Goal: Use online tool/utility: Utilize a website feature to perform a specific function

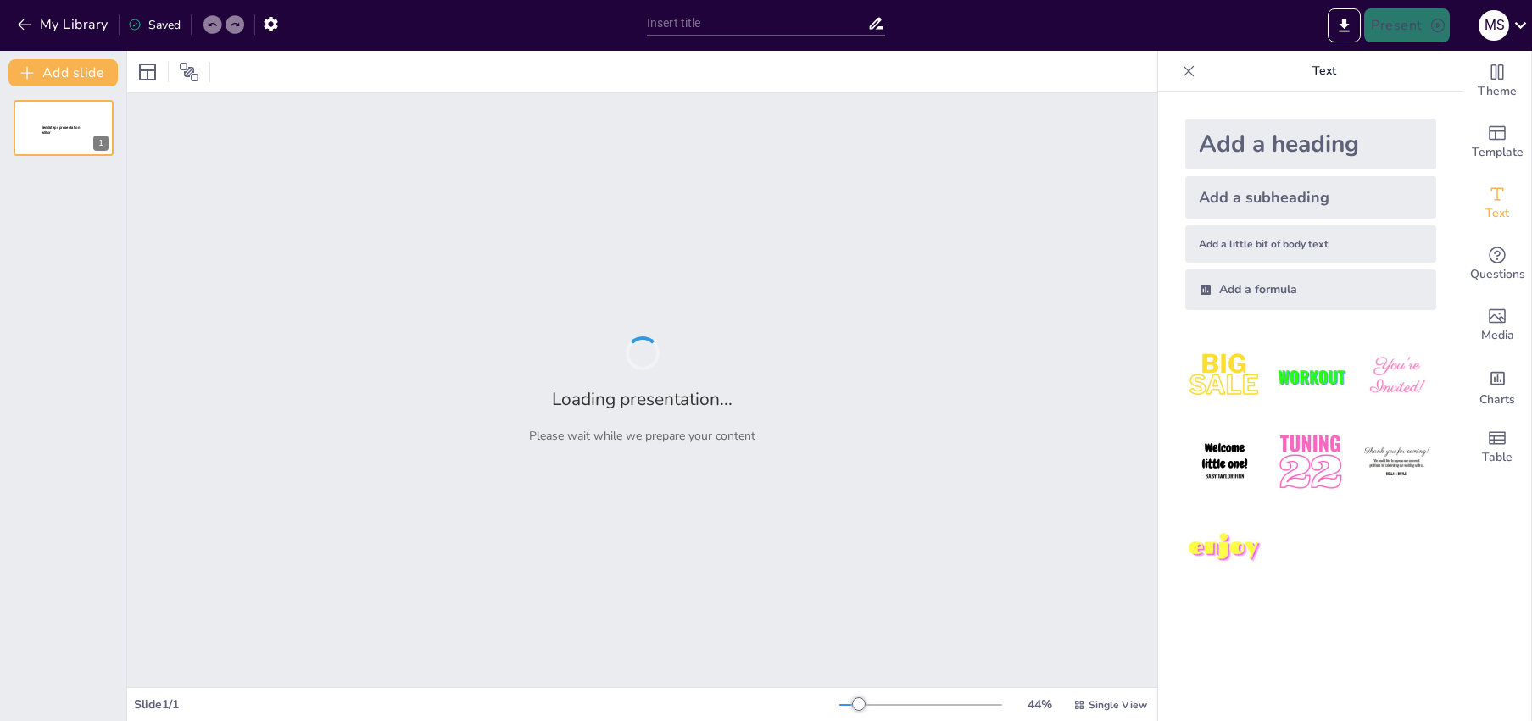
type input "Imported Presentación1.pptx"
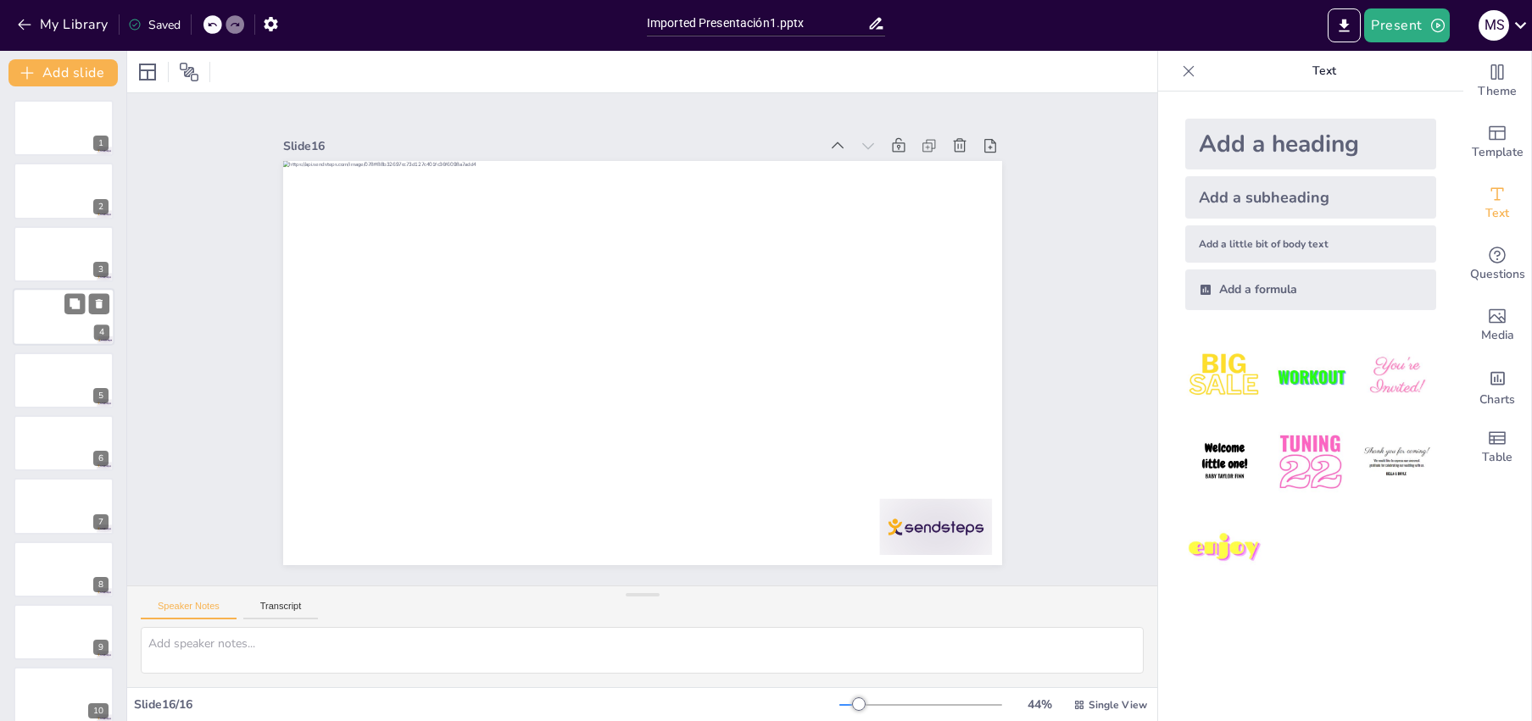
click at [42, 316] on div at bounding box center [64, 317] width 102 height 58
click at [58, 199] on div at bounding box center [64, 192] width 102 height 58
click at [59, 199] on div at bounding box center [64, 192] width 102 height 58
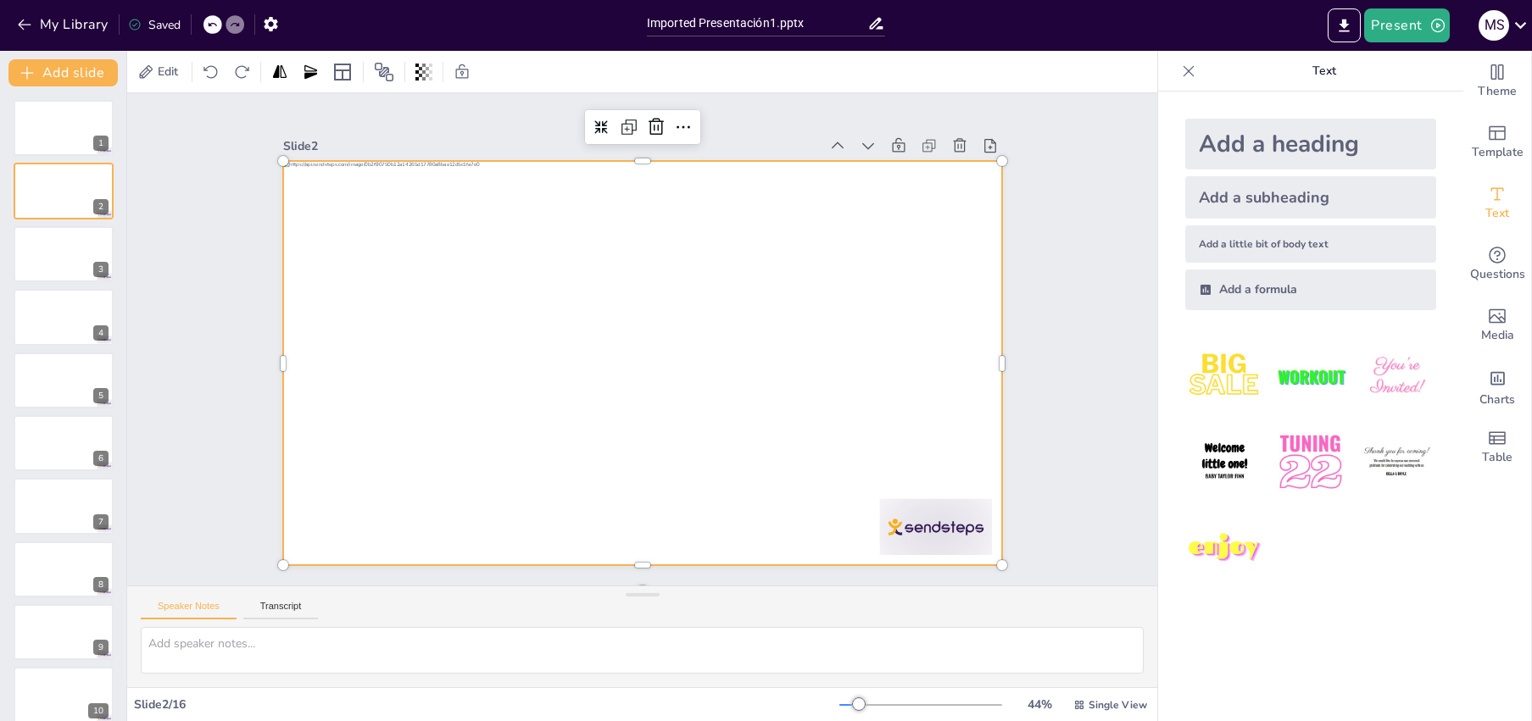
click at [588, 338] on div at bounding box center [622, 327] width 710 height 825
click at [588, 338] on div at bounding box center [625, 355] width 782 height 805
click at [1211, 555] on img at bounding box center [1224, 549] width 79 height 79
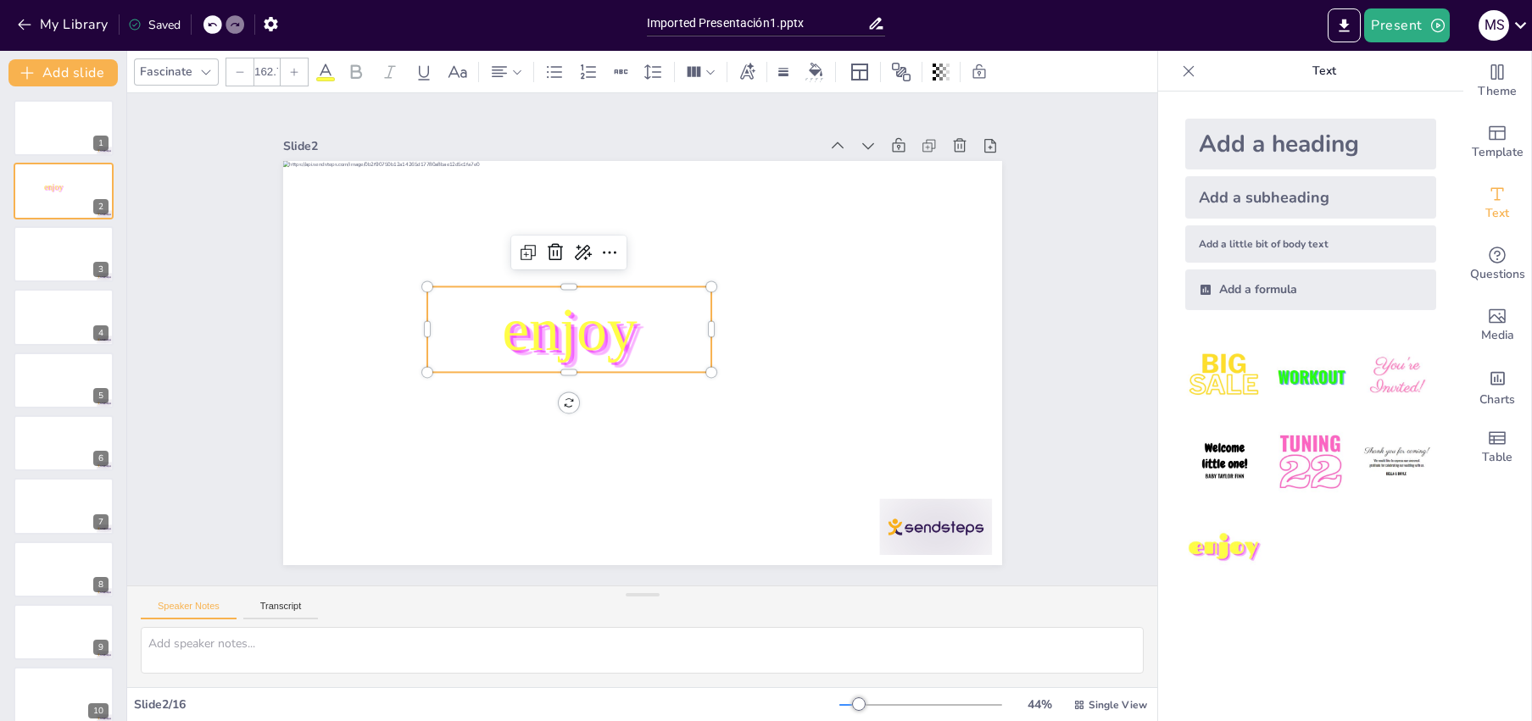
click at [1211, 555] on img at bounding box center [1224, 549] width 79 height 79
type input "162.7"
click at [648, 276] on div at bounding box center [591, 260] width 275 height 101
click at [654, 281] on p "enjoy" at bounding box center [571, 322] width 292 height 114
click at [661, 283] on p "enjoy" at bounding box center [628, 268] width 169 height 298
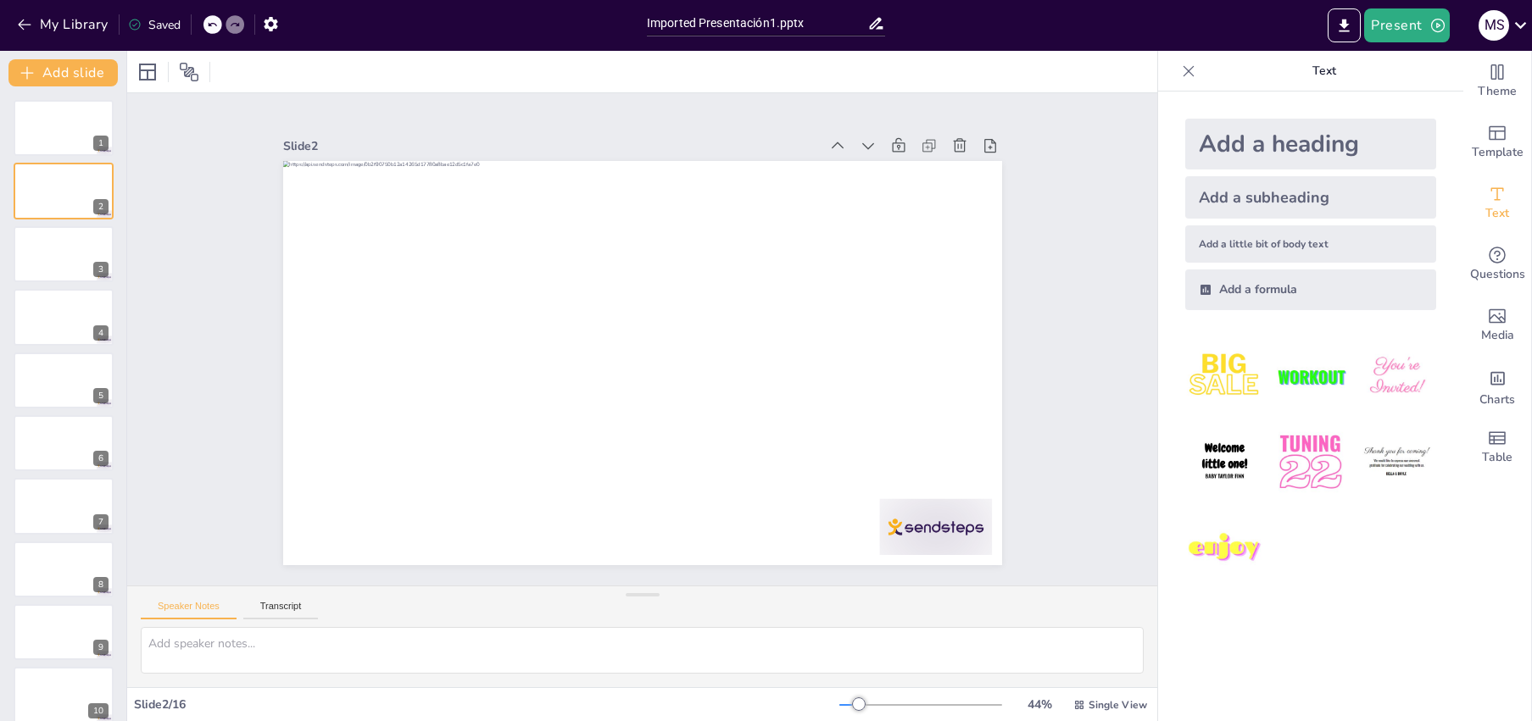
click at [881, 20] on icon at bounding box center [877, 24] width 14 height 12
click at [44, 540] on div "1 2 3 4 5 6 7 8 9 10 11 12 13 14 15 16" at bounding box center [63, 601] width 126 height 1002
click at [52, 576] on div at bounding box center [64, 570] width 102 height 58
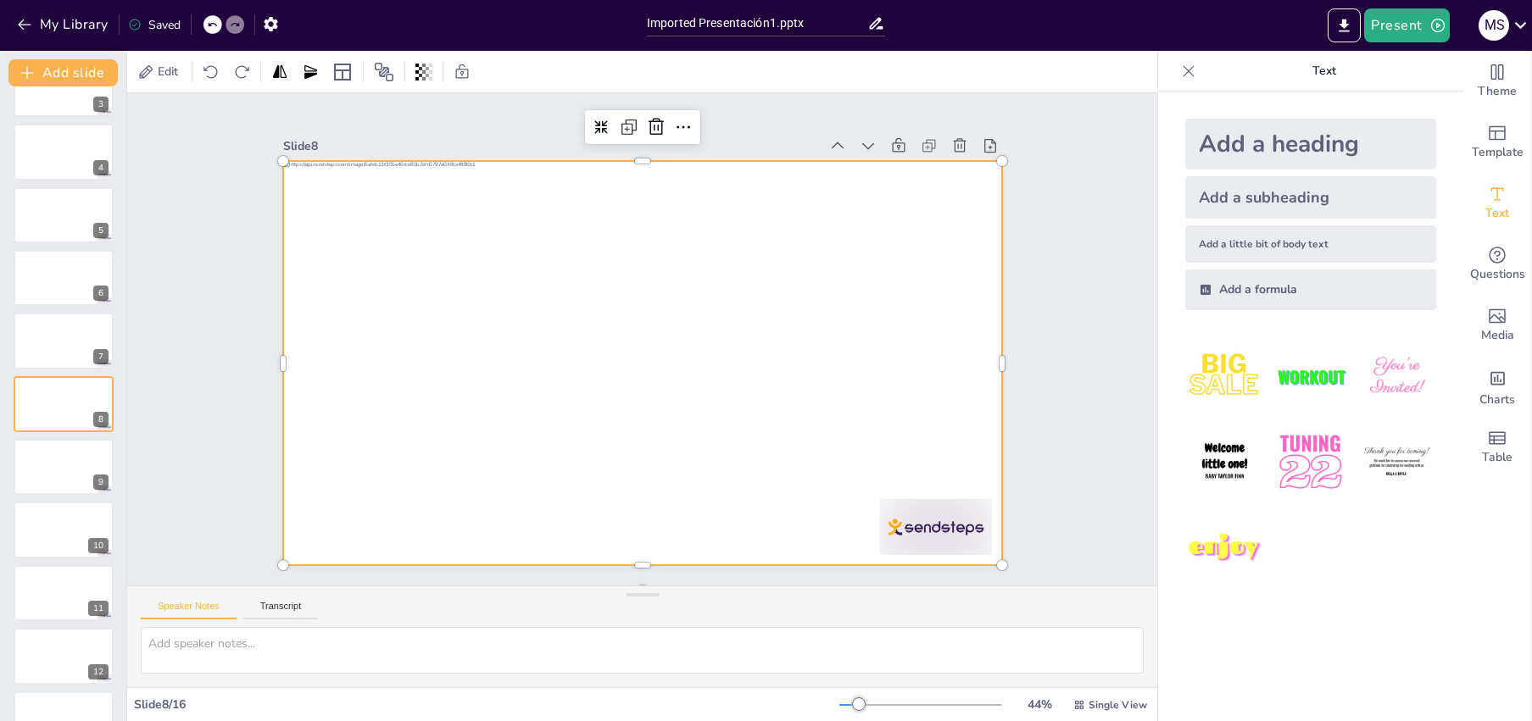
click at [474, 300] on div at bounding box center [660, 323] width 782 height 805
